Goal: Task Accomplishment & Management: Complete application form

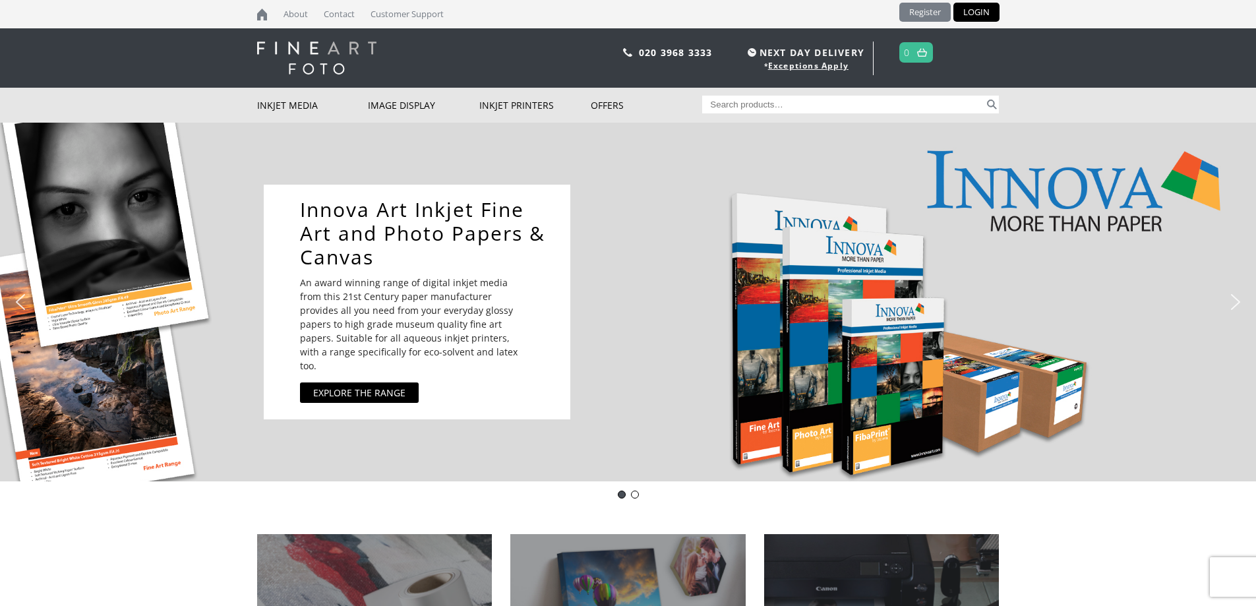
click at [926, 7] on link "Register" at bounding box center [924, 12] width 51 height 19
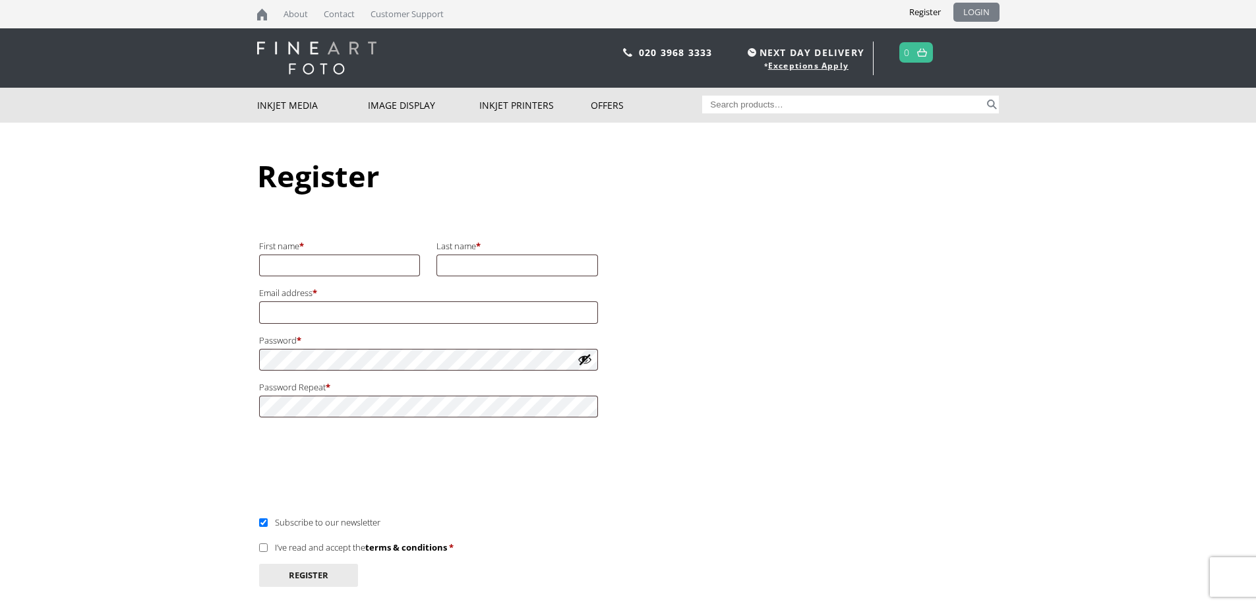
click at [966, 9] on link "LOGIN" at bounding box center [976, 12] width 46 height 19
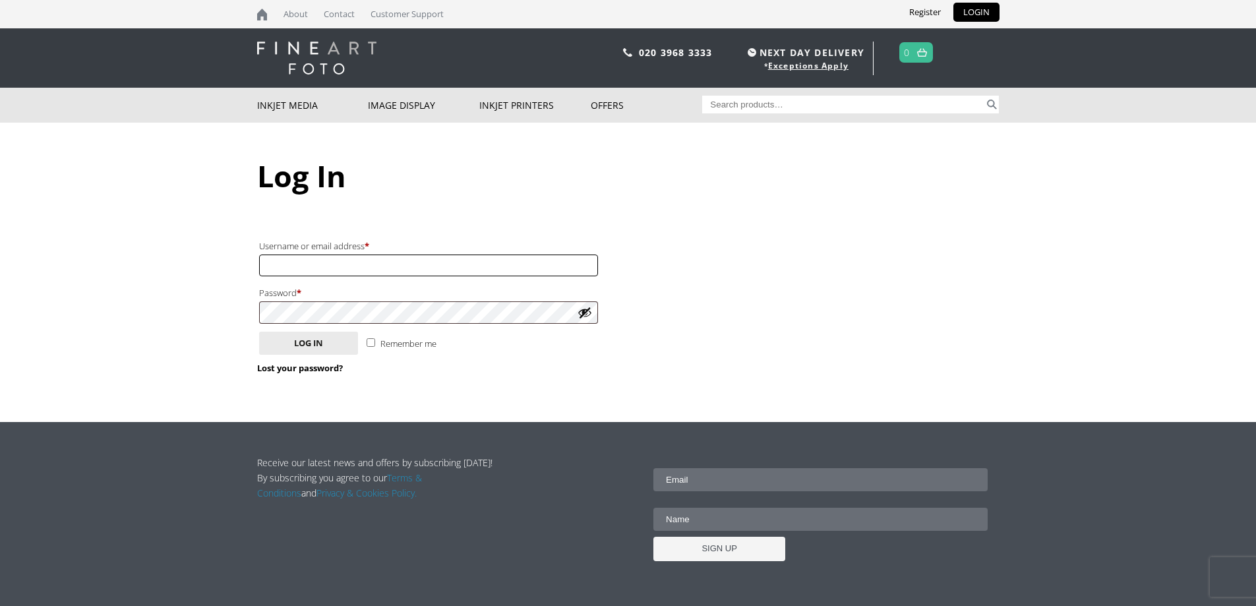
click at [400, 268] on input "Username or email address * Required" at bounding box center [428, 265] width 339 height 22
type input "jamesmorgan646564@gmail.com"
drag, startPoint x: 417, startPoint y: 272, endPoint x: 93, endPoint y: 270, distance: 323.7
click at [88, 270] on body "NEXT DAY DELIVERY * Exceptions Apply About Contact Customer Support Register LO…" at bounding box center [628, 303] width 1256 height 606
click at [371, 343] on input "Remember me" at bounding box center [371, 342] width 9 height 9
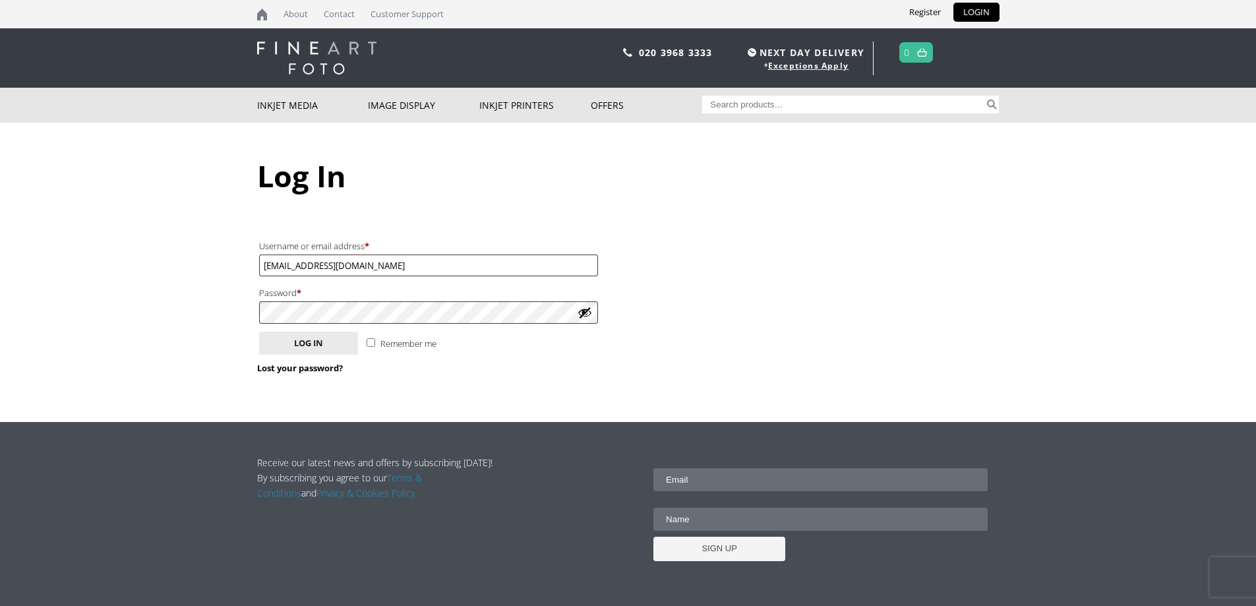
checkbox input "true"
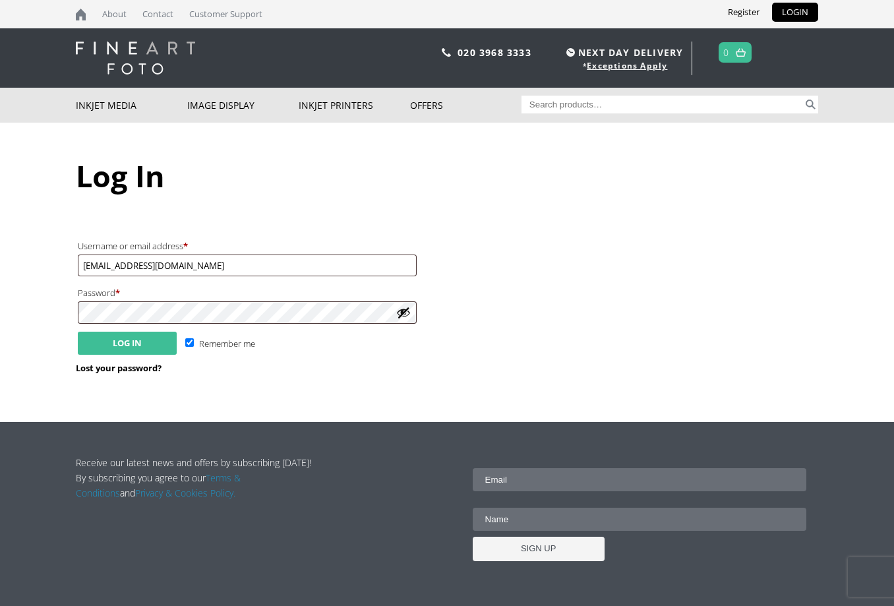
click at [124, 336] on button "Log in" at bounding box center [127, 343] width 99 height 23
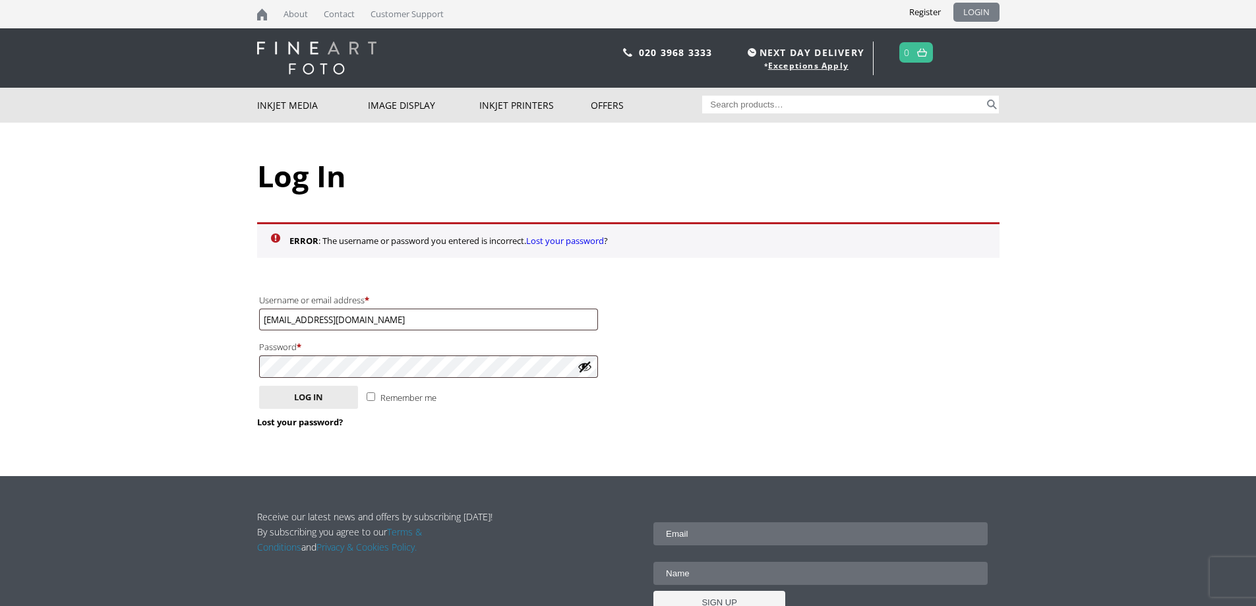
click at [893, 9] on link "LOGIN" at bounding box center [976, 12] width 46 height 19
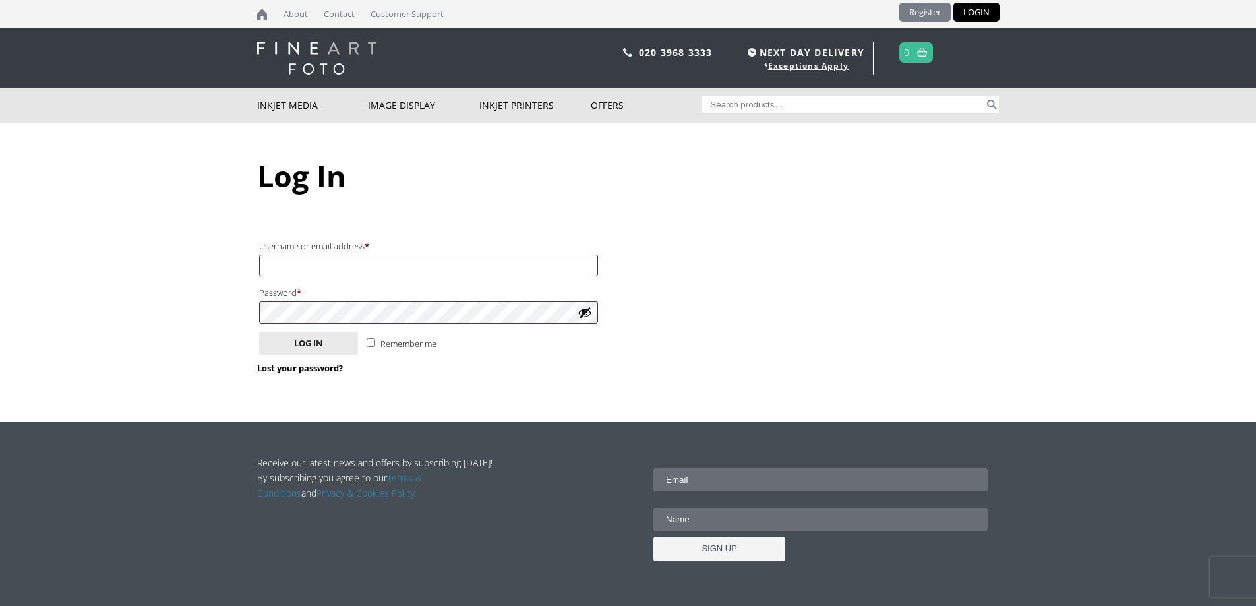
click at [912, 11] on link "Register" at bounding box center [924, 12] width 51 height 19
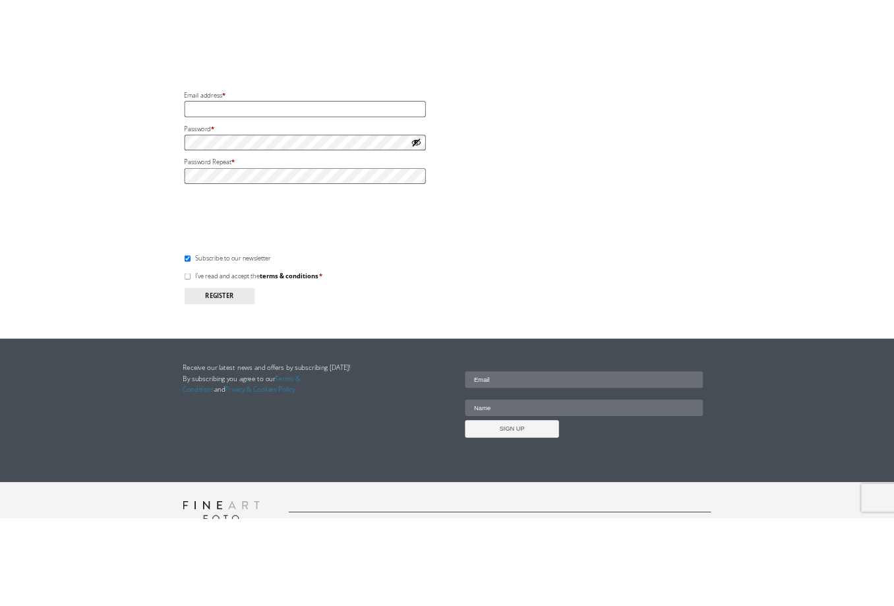
scroll to position [132, 0]
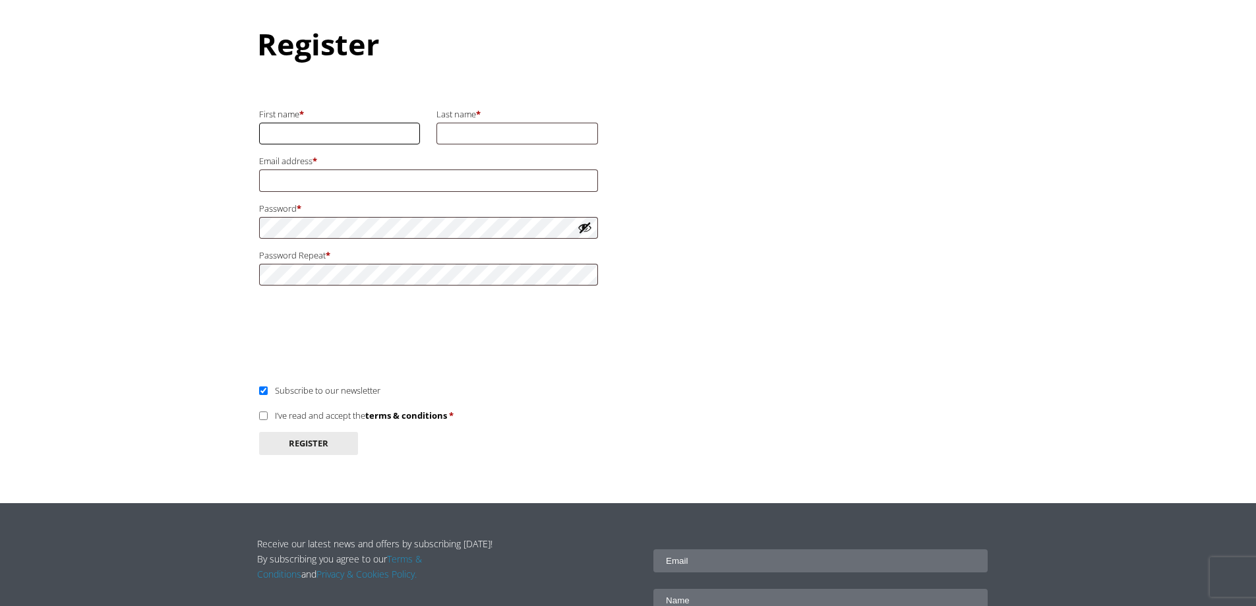
click at [296, 125] on input "First name *" at bounding box center [340, 134] width 162 height 22
type input "James"
type input "Morgan"
type input "jamesmorgan646564@gmail.com"
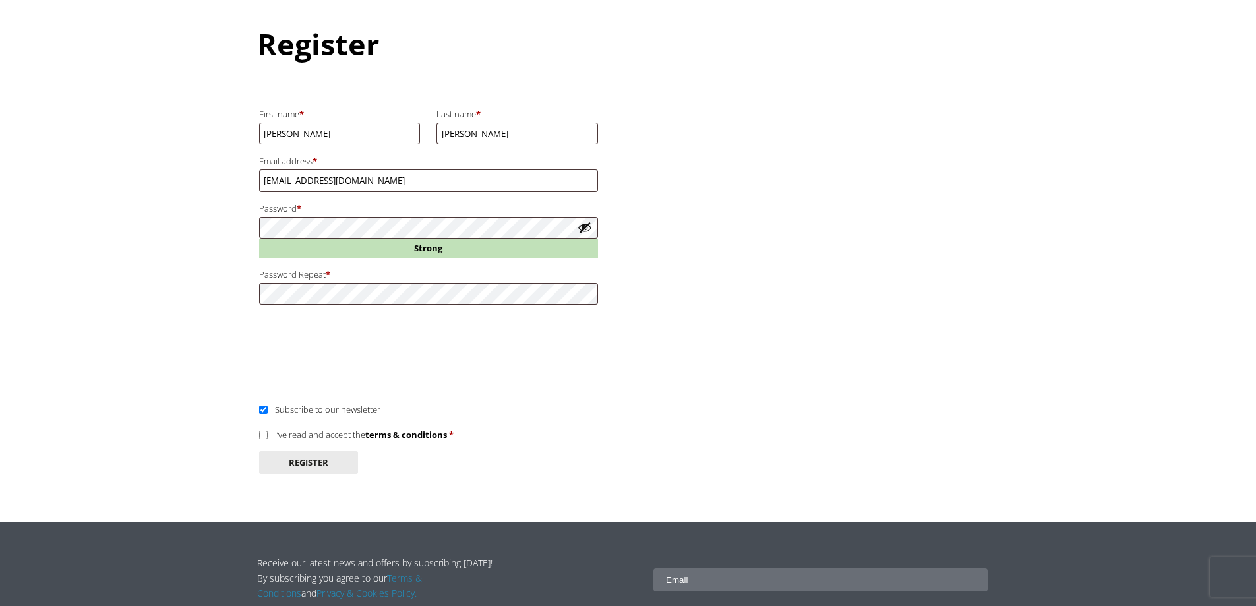
click at [262, 435] on input "I’ve read and accept the terms & conditions *" at bounding box center [263, 434] width 9 height 9
checkbox input "true"
click at [265, 413] on input "Subscribe to our newsletter" at bounding box center [263, 409] width 9 height 9
checkbox input "false"
click at [585, 227] on button "Show password" at bounding box center [585, 227] width 15 height 15
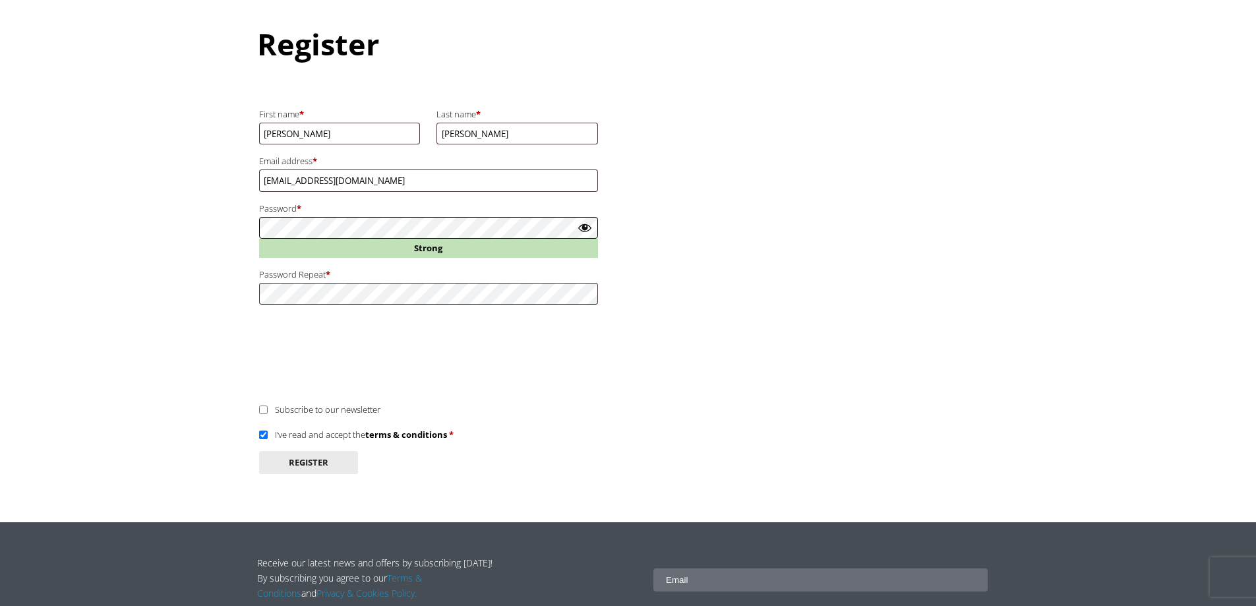
click at [144, 235] on body "NEXT DAY DELIVERY * Exceptions Apply About Contact Customer Support Register LO…" at bounding box center [628, 171] width 1256 height 606
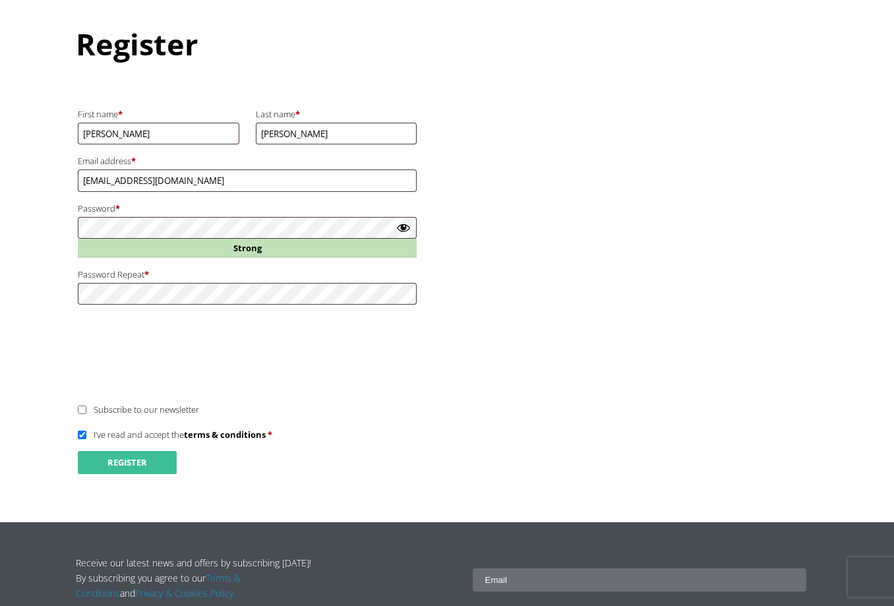
click at [138, 456] on button "Register" at bounding box center [127, 462] width 99 height 23
